Goal: Information Seeking & Learning: Learn about a topic

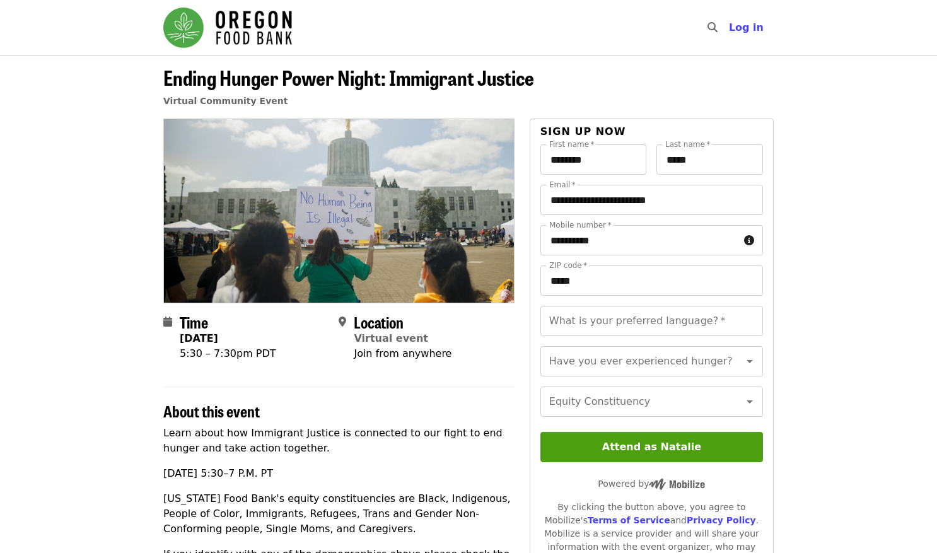
click at [925, 350] on article "Ending Hunger Power Night: Immigrant Justice Virtual Community Event Time [DATE…" at bounding box center [468, 518] width 937 height 927
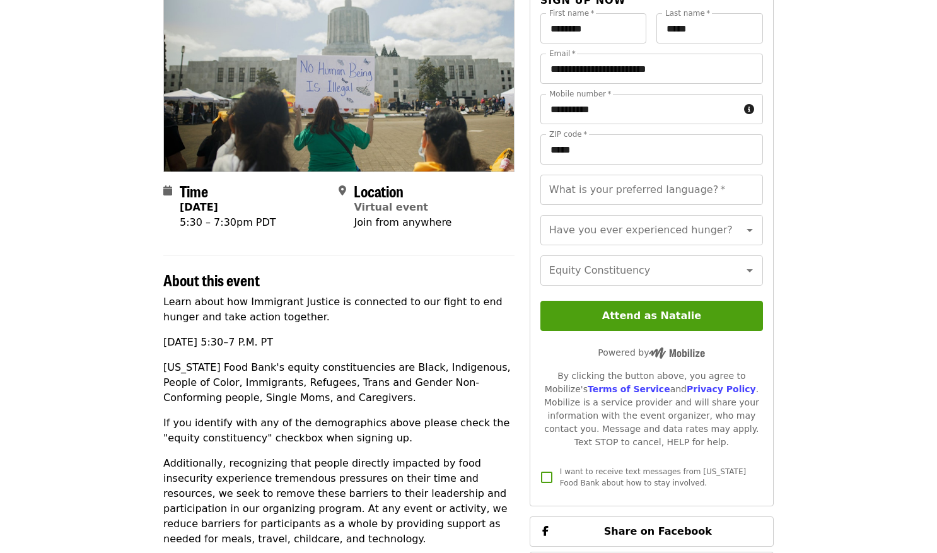
scroll to position [135, 0]
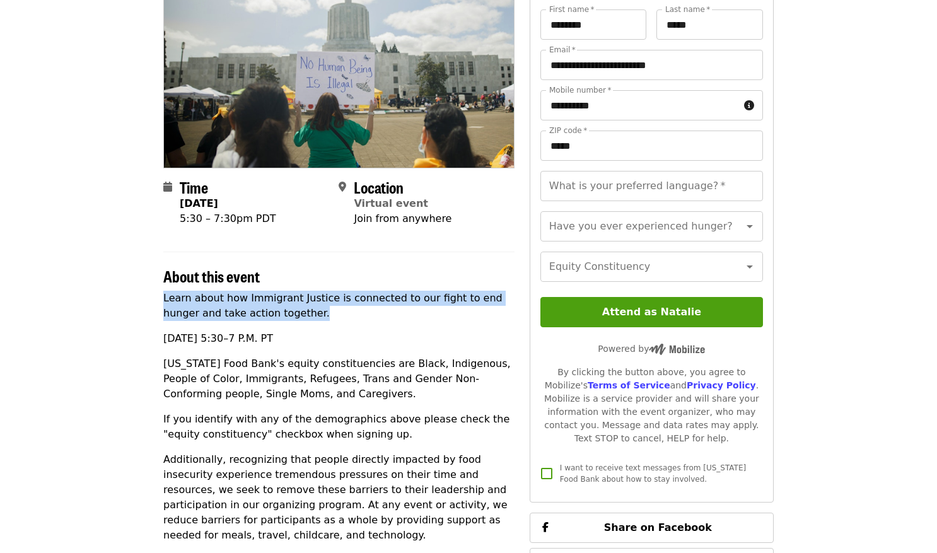
drag, startPoint x: 164, startPoint y: 300, endPoint x: 315, endPoint y: 313, distance: 151.2
click at [315, 313] on p "Learn about how Immigrant Justice is connected to our fight to end hunger and t…" at bounding box center [338, 306] width 351 height 30
copy p "Learn about how Immigrant Justice is connected to our fight to end hunger and t…"
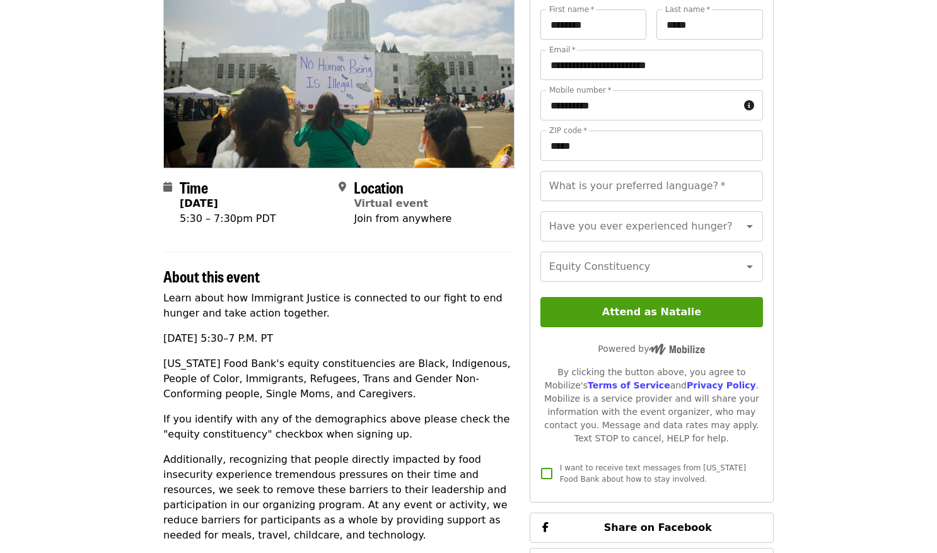
click at [291, 379] on p "[US_STATE] Food Bank's equity constituencies are Black, Indigenous, People of C…" at bounding box center [338, 378] width 351 height 45
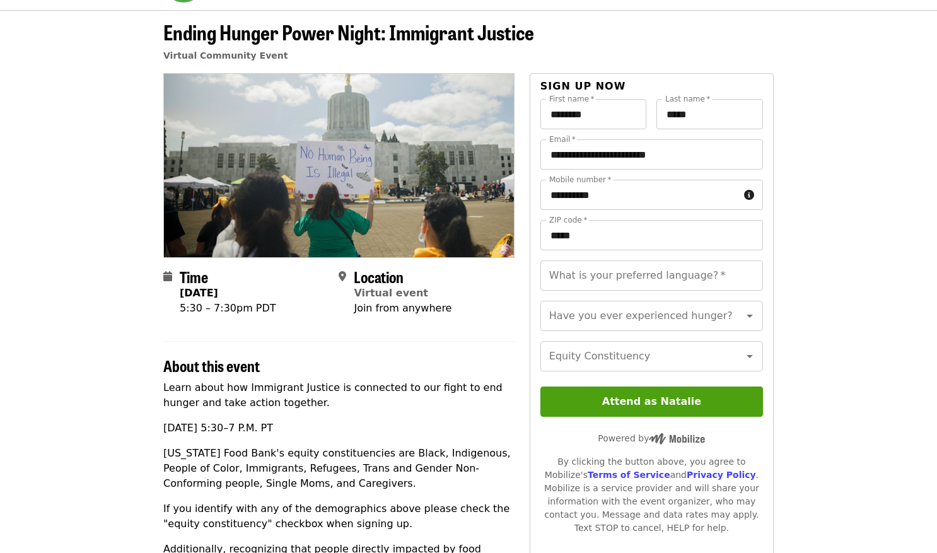
scroll to position [43, 0]
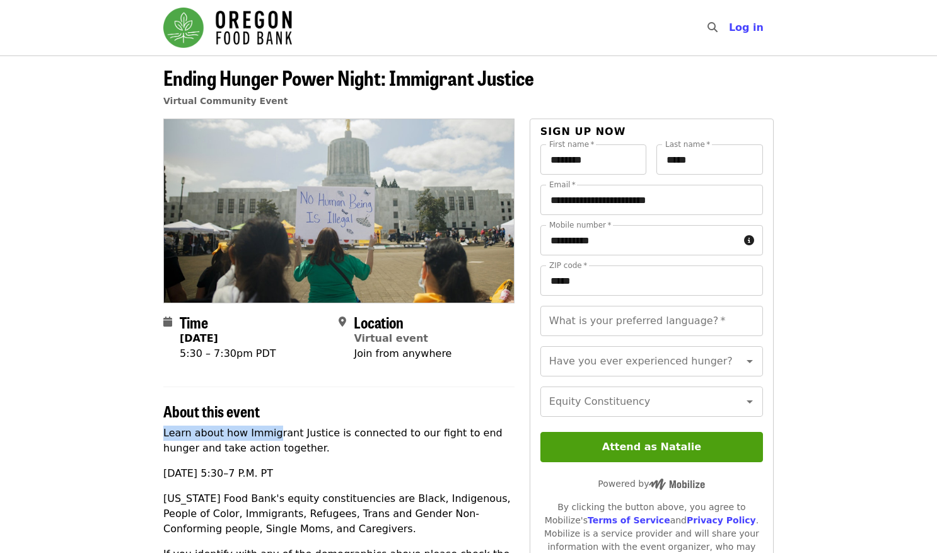
drag, startPoint x: 154, startPoint y: 433, endPoint x: 269, endPoint y: 434, distance: 114.7
click at [269, 434] on div "Time Tuesday, October 14 5:30 – 7:30pm PDT Location Virtual event Join from any…" at bounding box center [468, 550] width 630 height 864
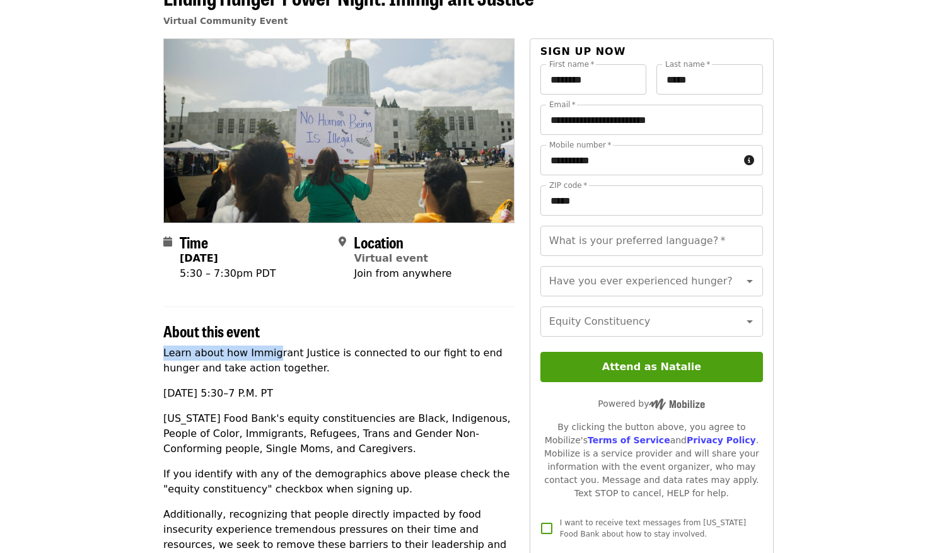
scroll to position [86, 0]
